Goal: Task Accomplishment & Management: Use online tool/utility

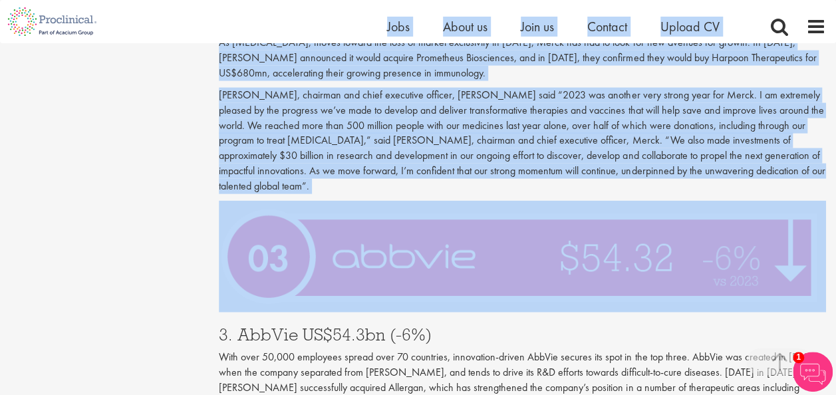
scroll to position [3812, 0]
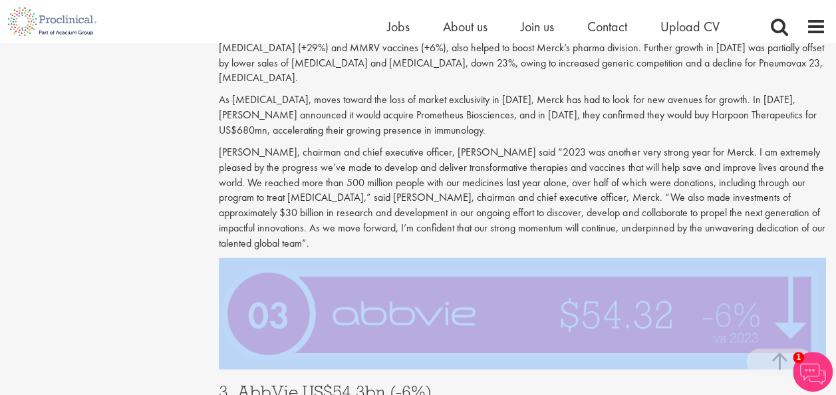
drag, startPoint x: 220, startPoint y: 130, endPoint x: 311, endPoint y: 296, distance: 190.0
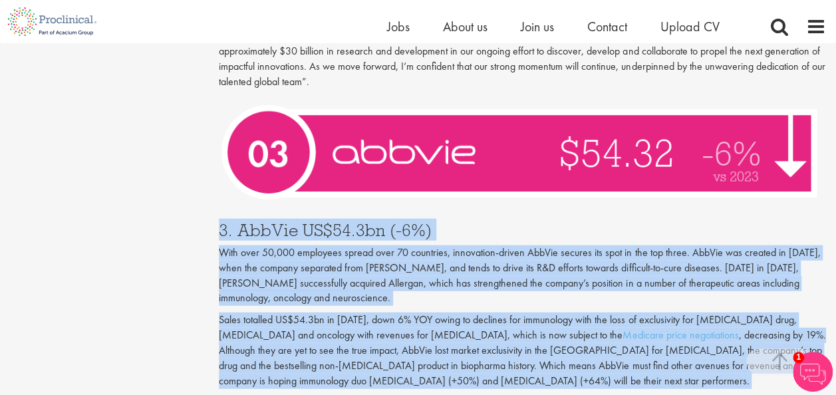
scroll to position [4026, 0]
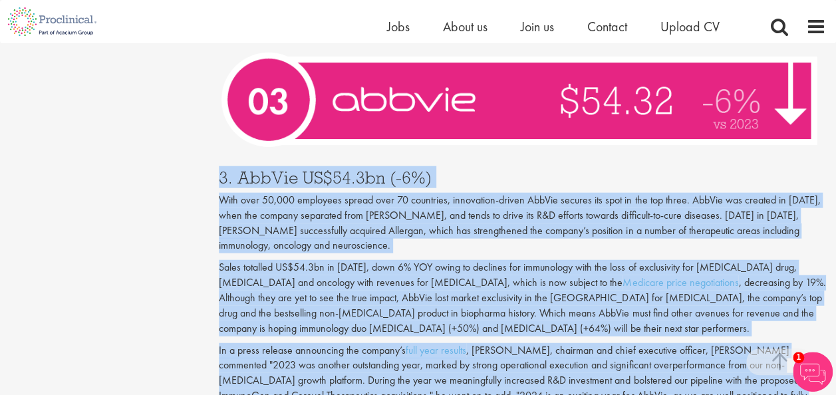
drag, startPoint x: 221, startPoint y: 327, endPoint x: 260, endPoint y: 375, distance: 61.9
click at [260, 375] on div "3. AbbVie US$54.3bn (-6%) With over 50,000 employees spread over 70 countries, …" at bounding box center [522, 298] width 627 height 285
drag, startPoint x: 260, startPoint y: 375, endPoint x: 272, endPoint y: 228, distance: 148.2
copy div "3. AbbVie US$54.3bn (-6%) With over 50,000 employees spread over 70 countries, …"
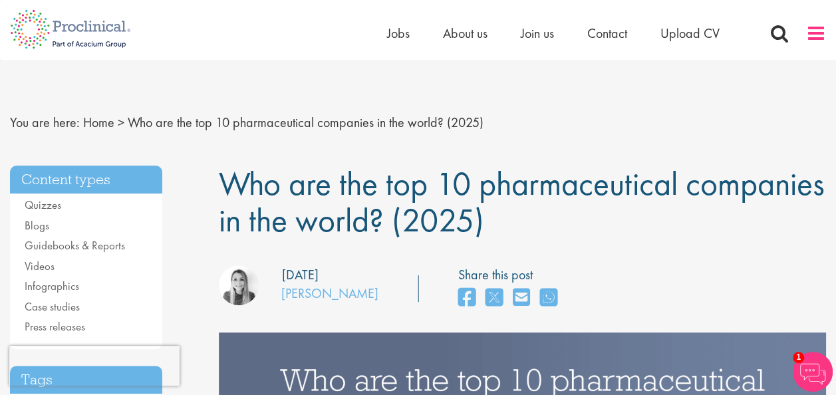
click at [816, 33] on span at bounding box center [816, 33] width 20 height 20
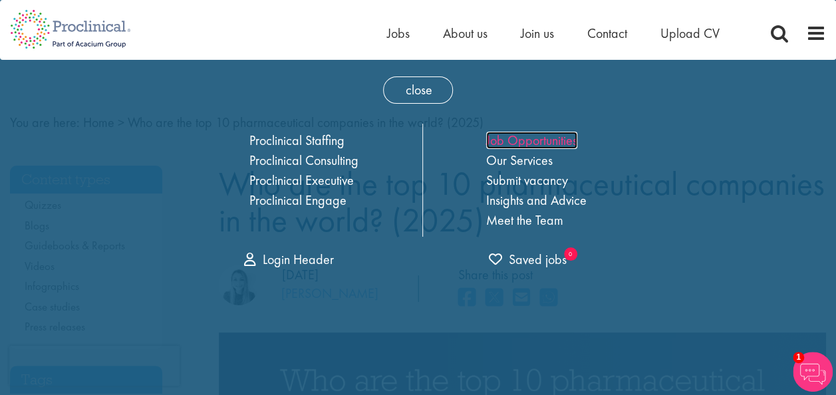
click at [566, 138] on link "Job Opportunities" at bounding box center [531, 140] width 91 height 17
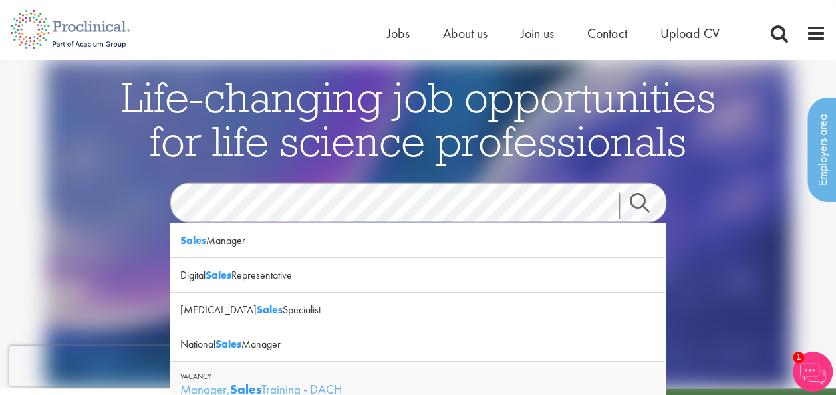
click at [636, 208] on link "Search" at bounding box center [647, 205] width 57 height 27
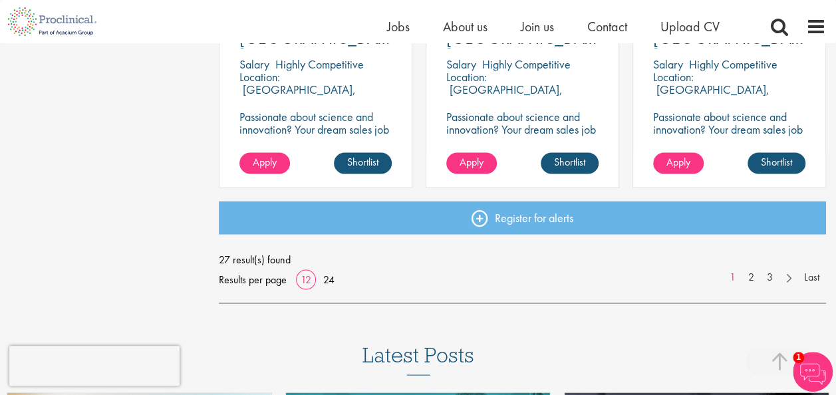
scroll to position [1078, 0]
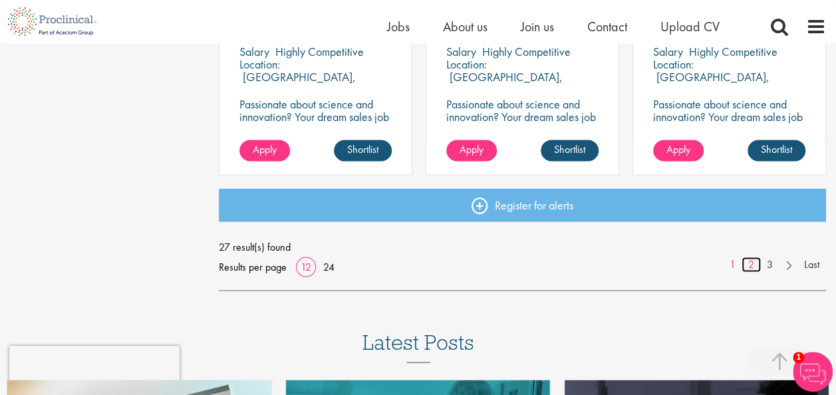
click at [753, 263] on link "2" at bounding box center [751, 264] width 19 height 15
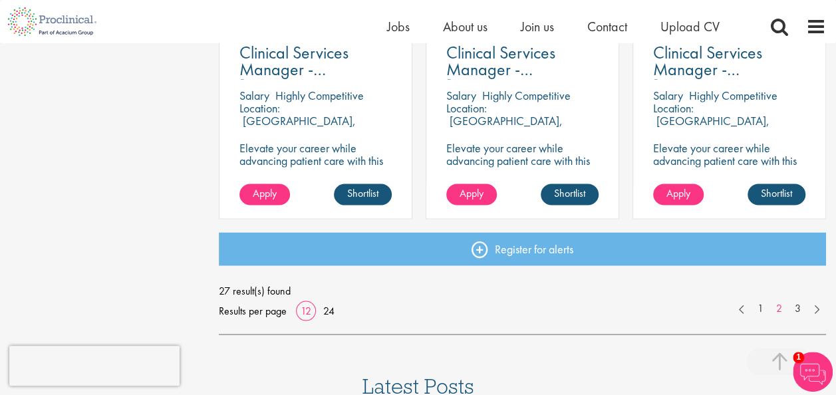
scroll to position [1037, 0]
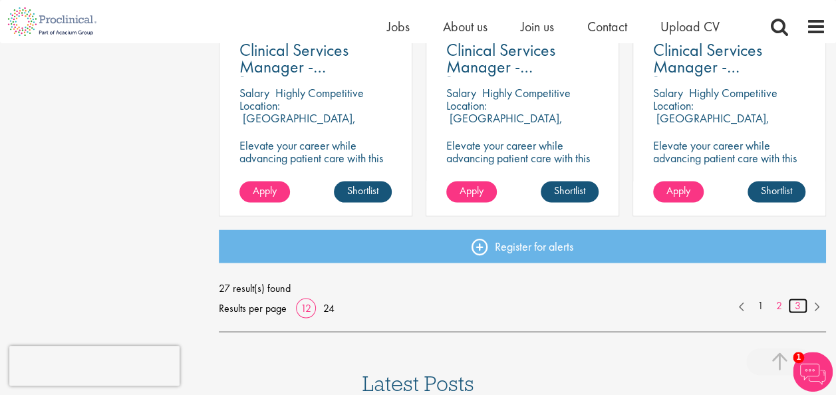
click at [802, 310] on link "3" at bounding box center [797, 305] width 19 height 15
